Goal: Transaction & Acquisition: Purchase product/service

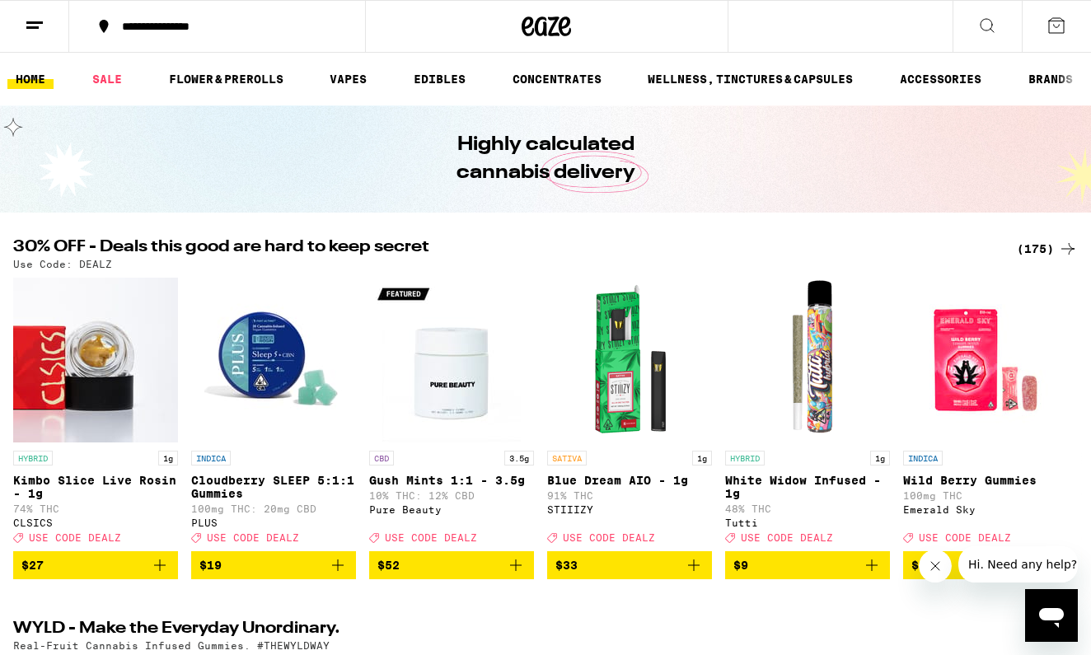
click at [1044, 252] on div "(175)" at bounding box center [1047, 249] width 61 height 20
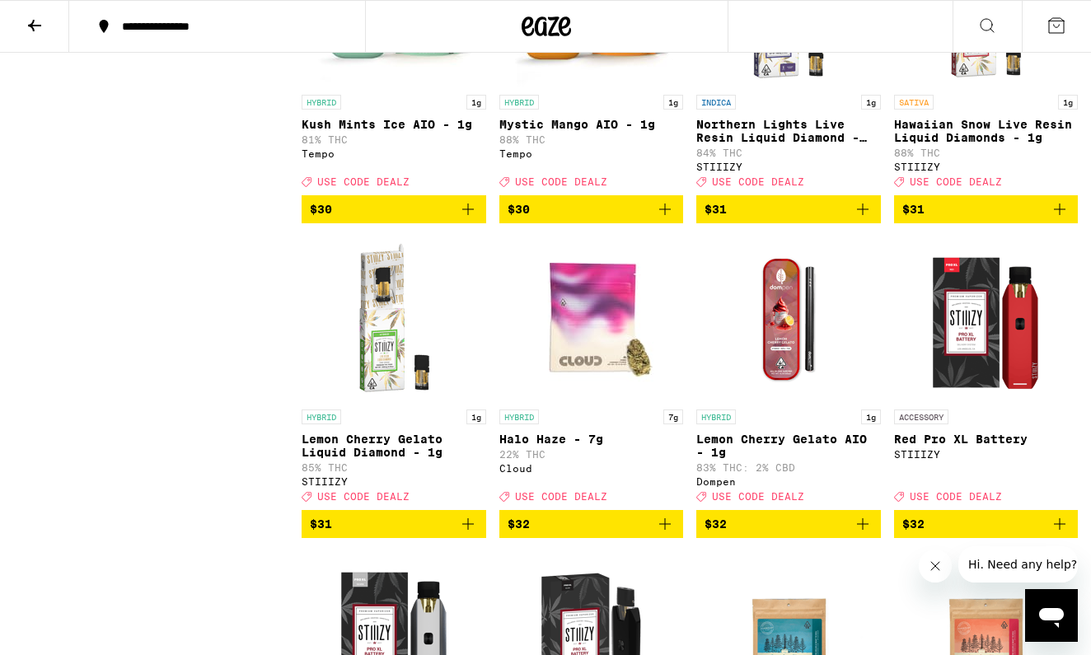
scroll to position [8486, 0]
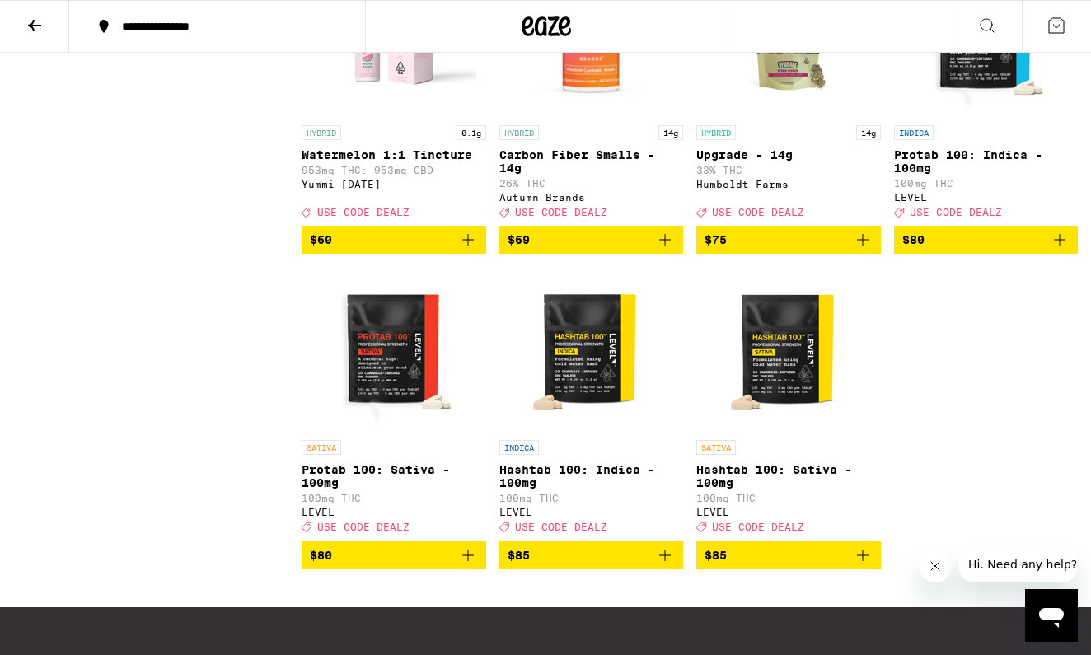
scroll to position [13465, 0]
